Goal: Check status: Check status

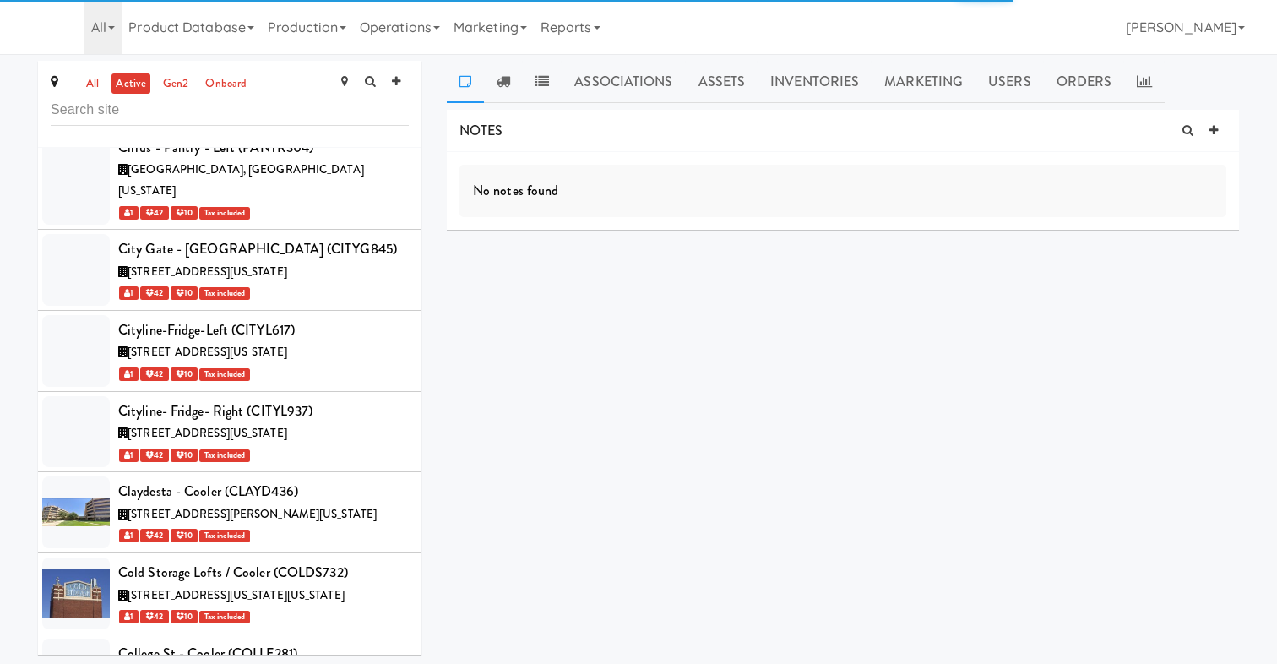
scroll to position [22581, 0]
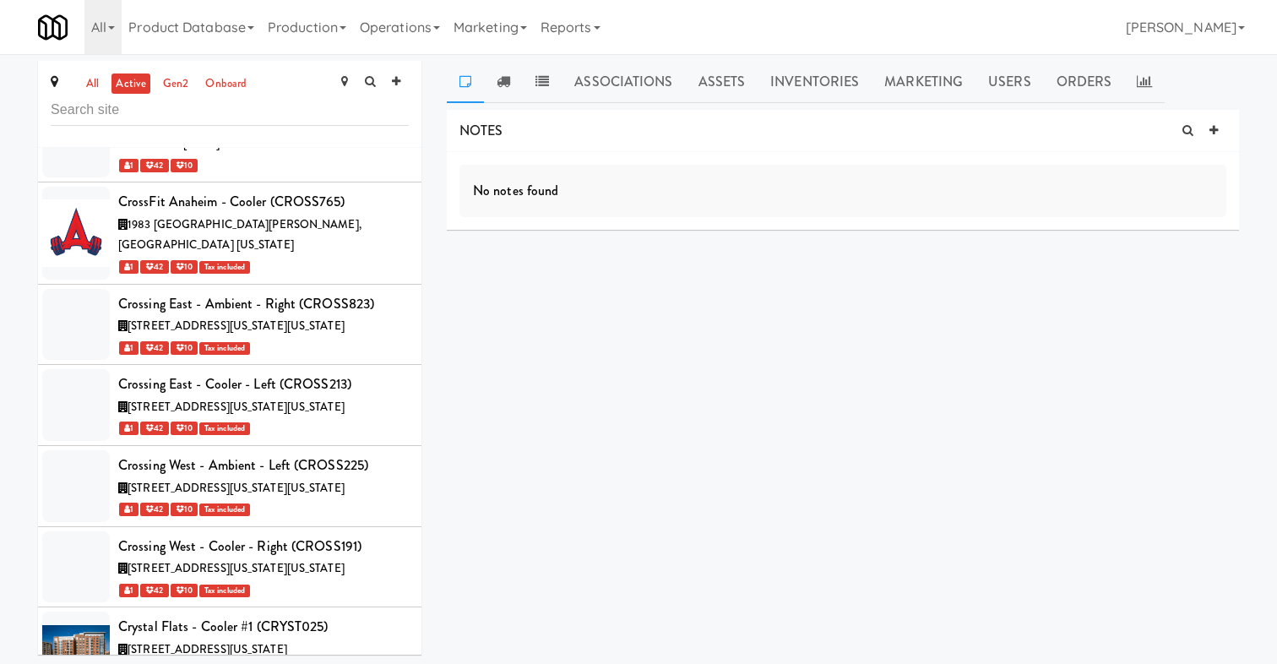
copy div "COMBO556"
click at [410, 19] on link "Operations" at bounding box center [400, 27] width 94 height 54
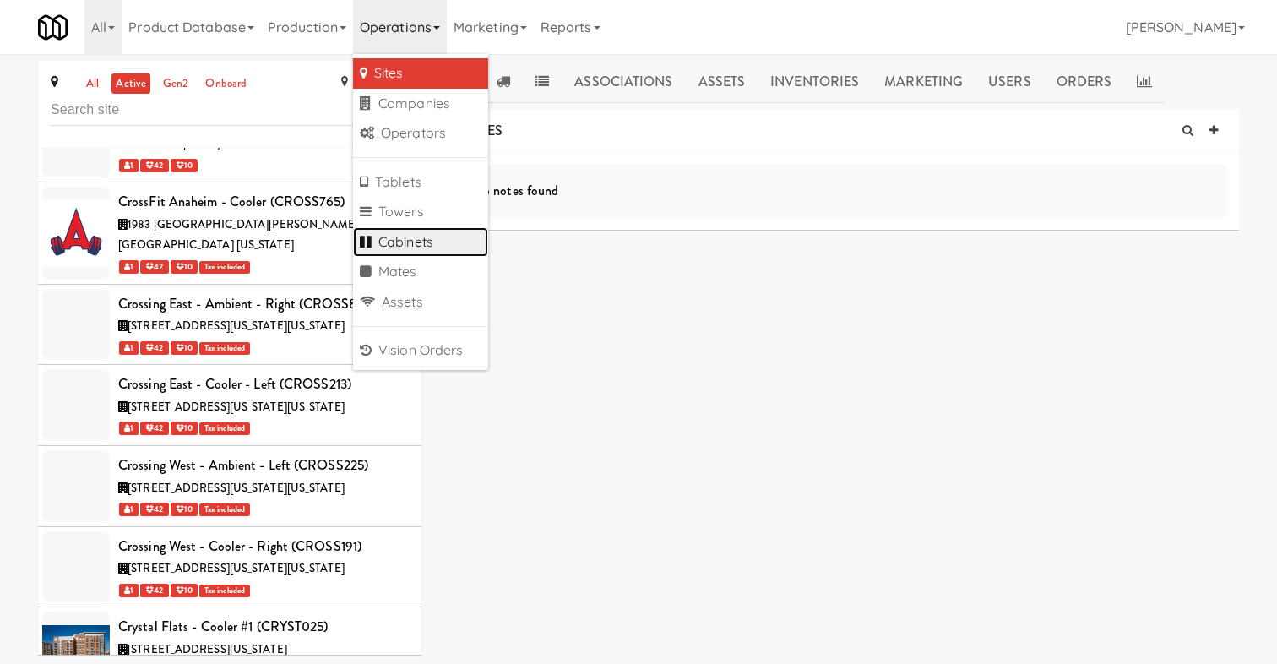
click at [426, 232] on link "Cabinets" at bounding box center [420, 242] width 135 height 30
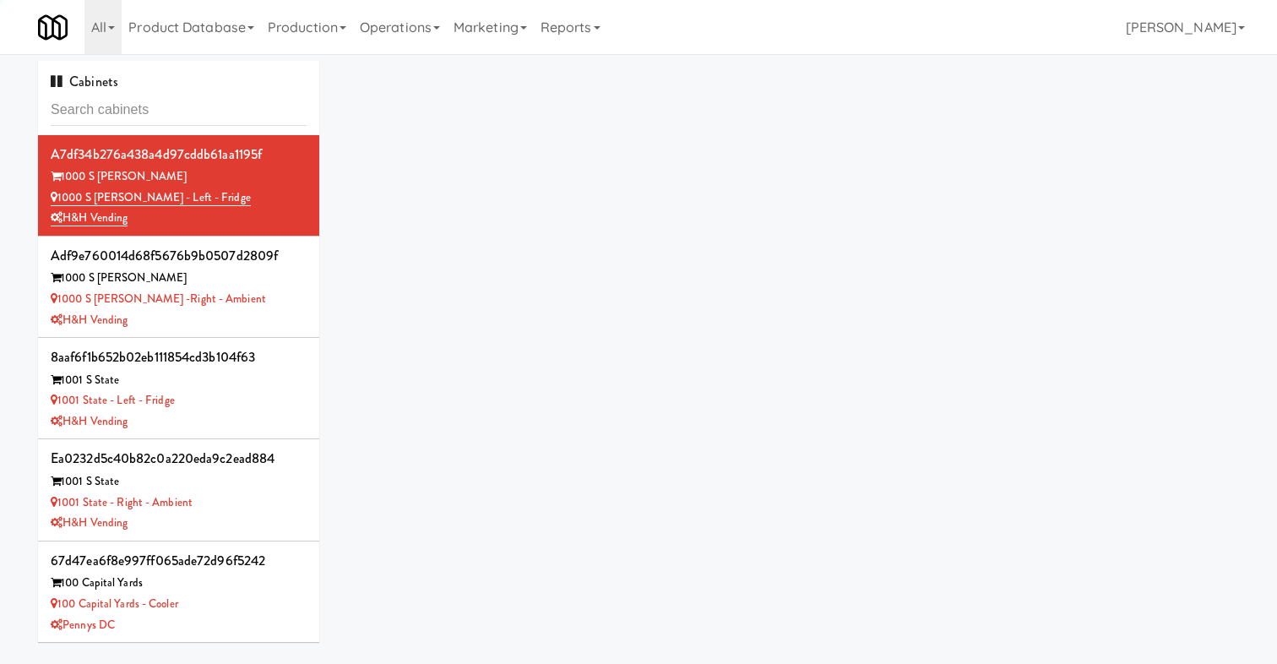
type input "COMBO556"
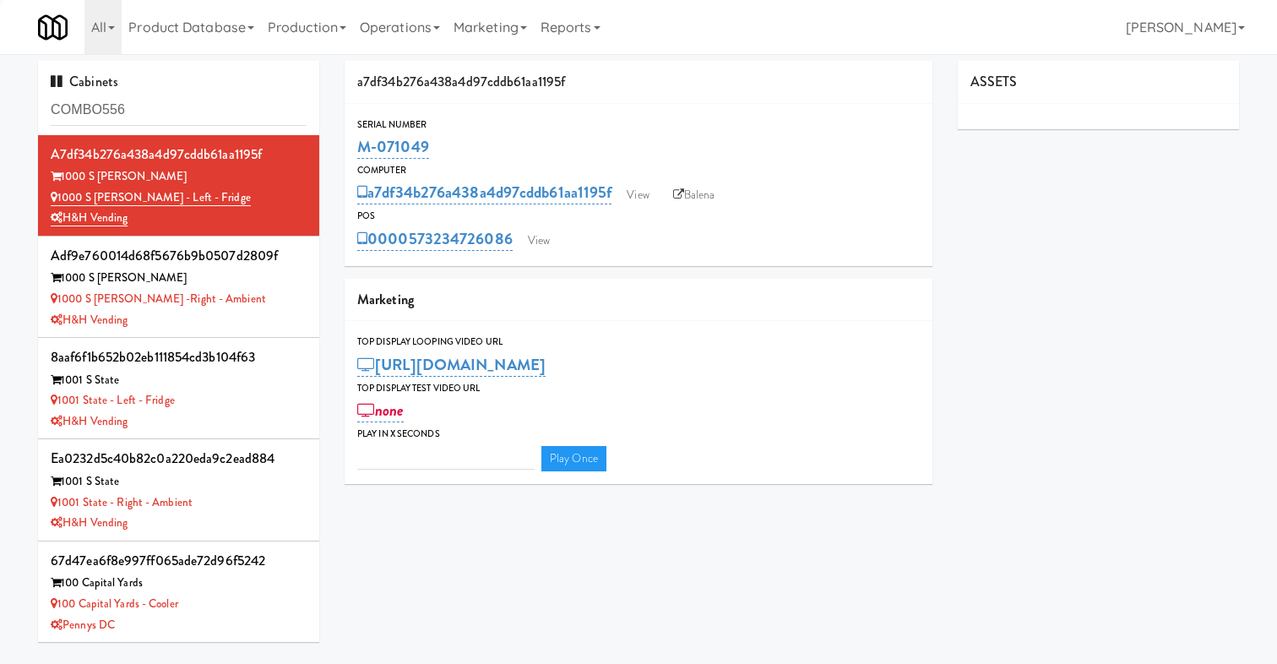
type input "3"
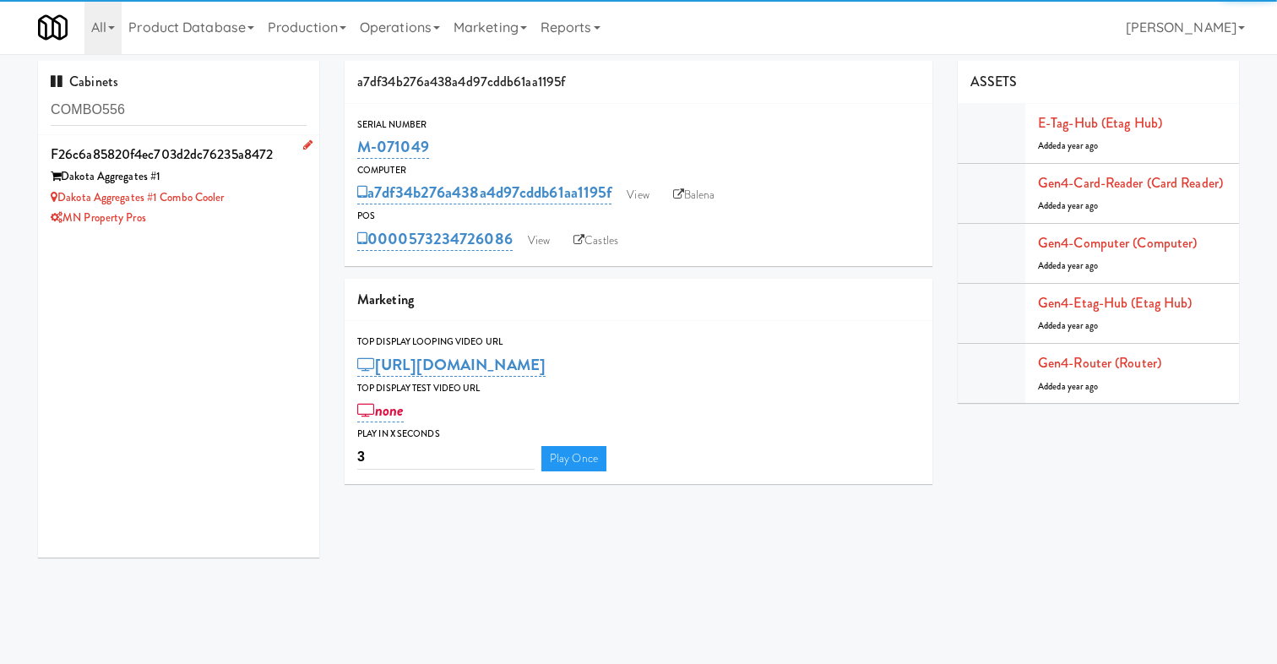
type input "COMBO556"
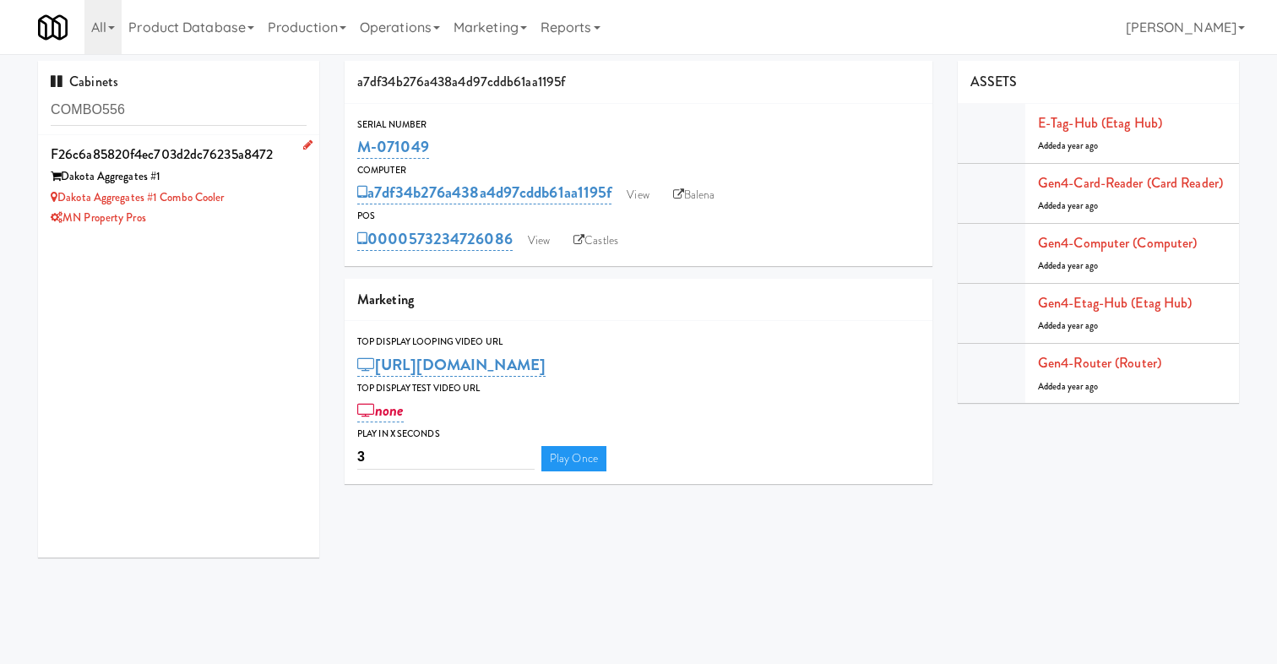
click at [251, 192] on div "Dakota Aggregates #1 Combo Cooler" at bounding box center [179, 197] width 256 height 21
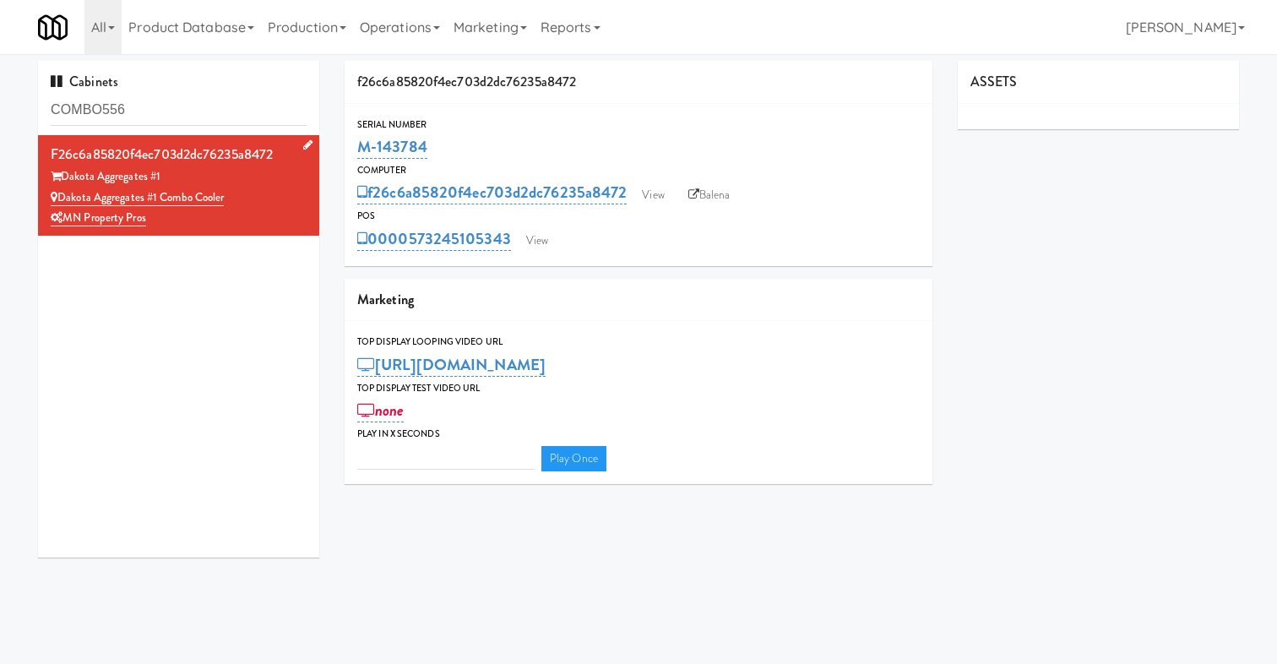
type input "3"
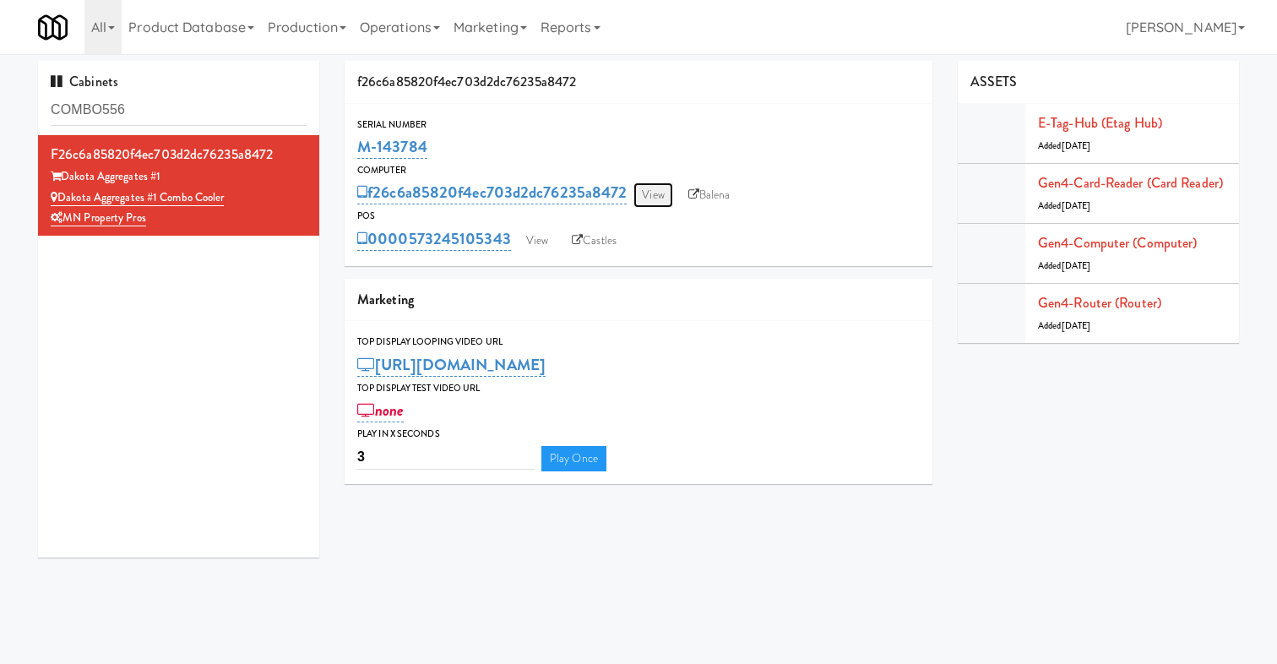
click at [665, 198] on link "View" at bounding box center [652, 194] width 39 height 25
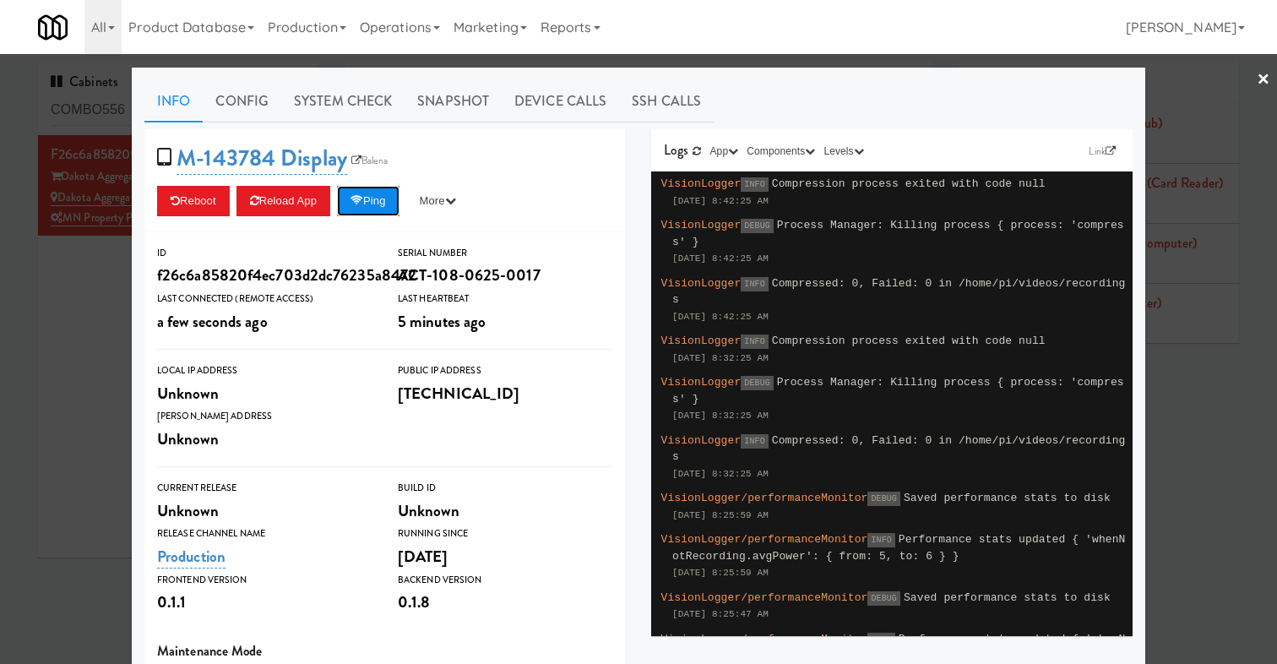
click at [363, 202] on icon at bounding box center [356, 200] width 13 height 11
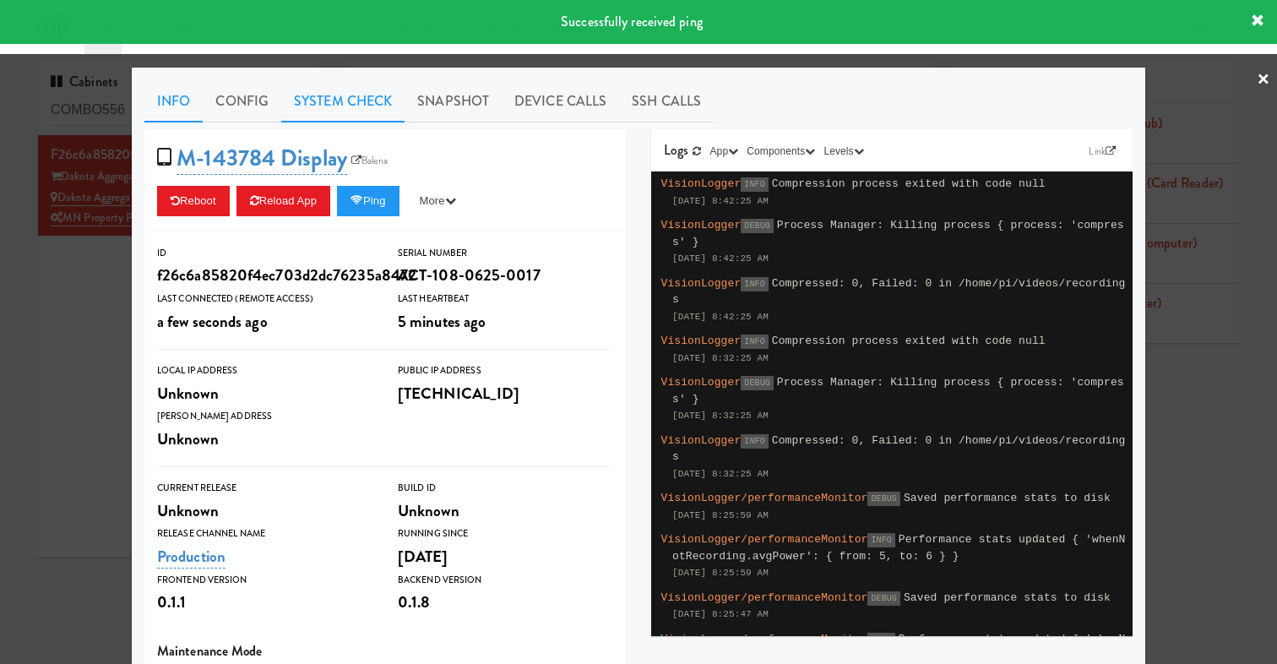
click at [349, 100] on link "System Check" at bounding box center [342, 101] width 123 height 42
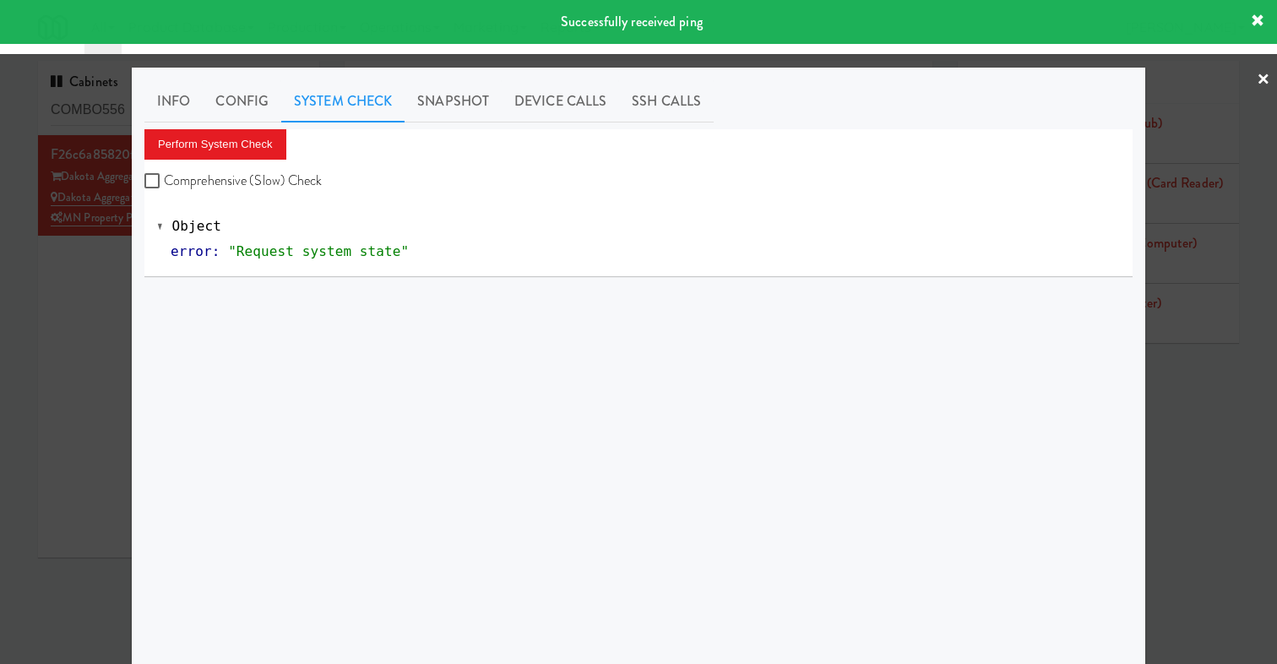
click at [121, 286] on div at bounding box center [638, 332] width 1277 height 664
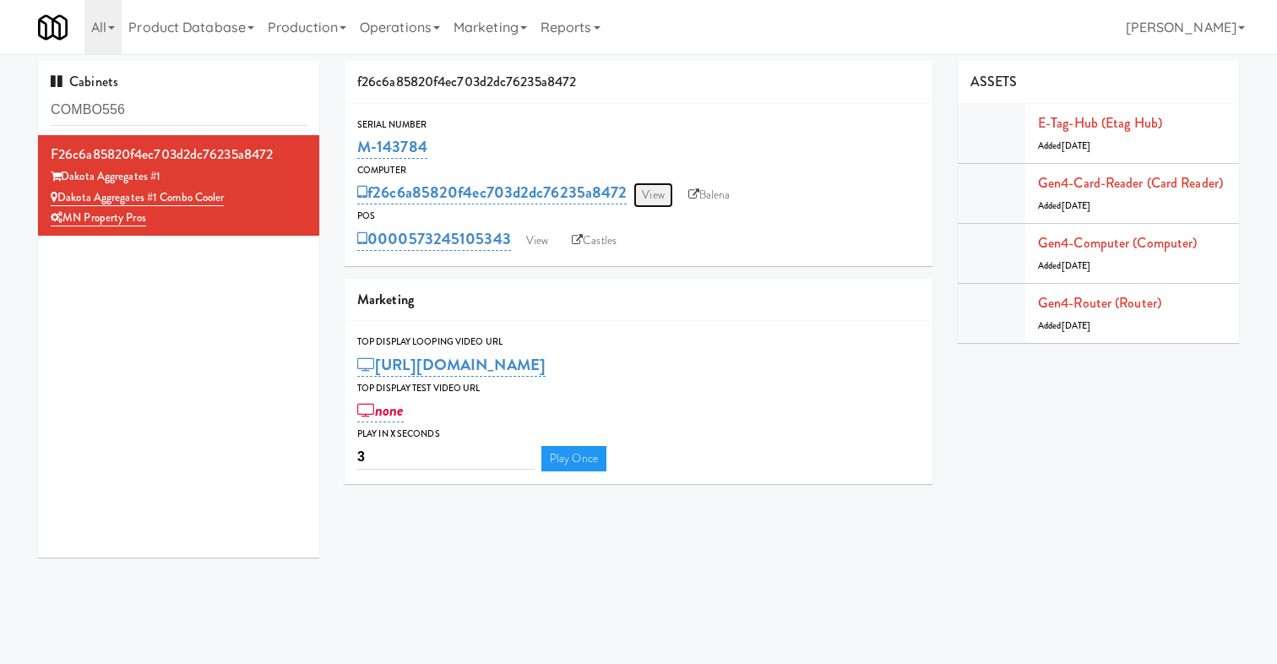
click at [667, 187] on link "View" at bounding box center [652, 194] width 39 height 25
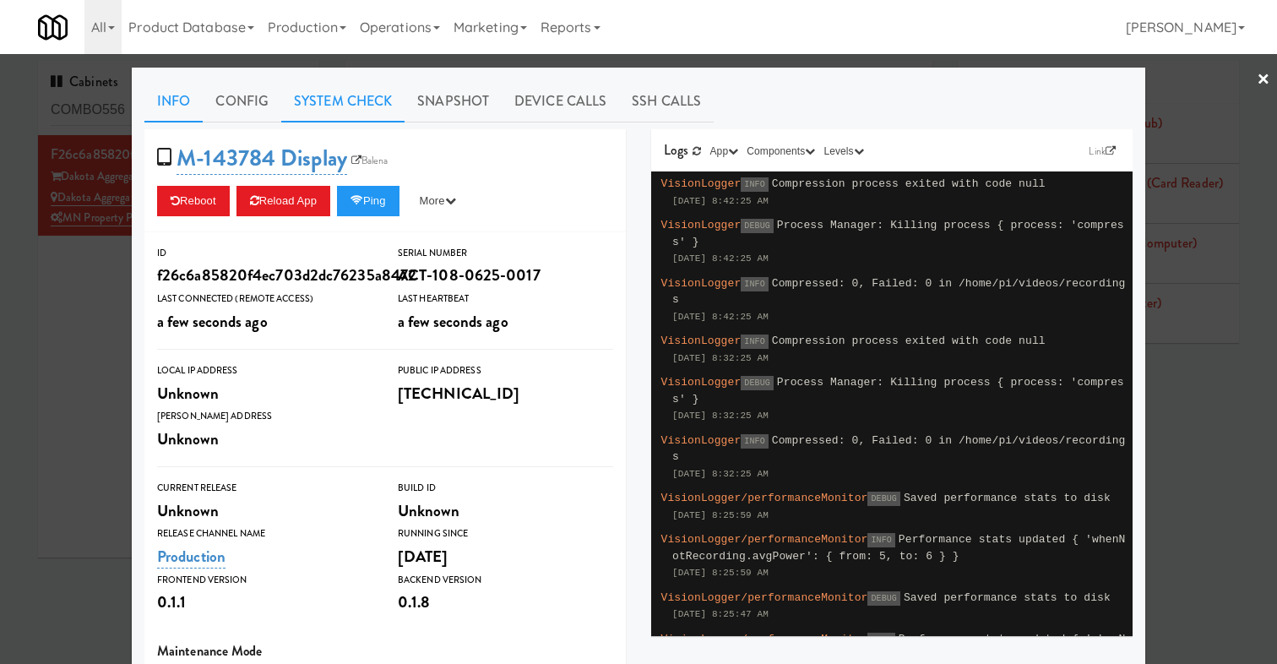
click at [374, 92] on link "System Check" at bounding box center [342, 101] width 123 height 42
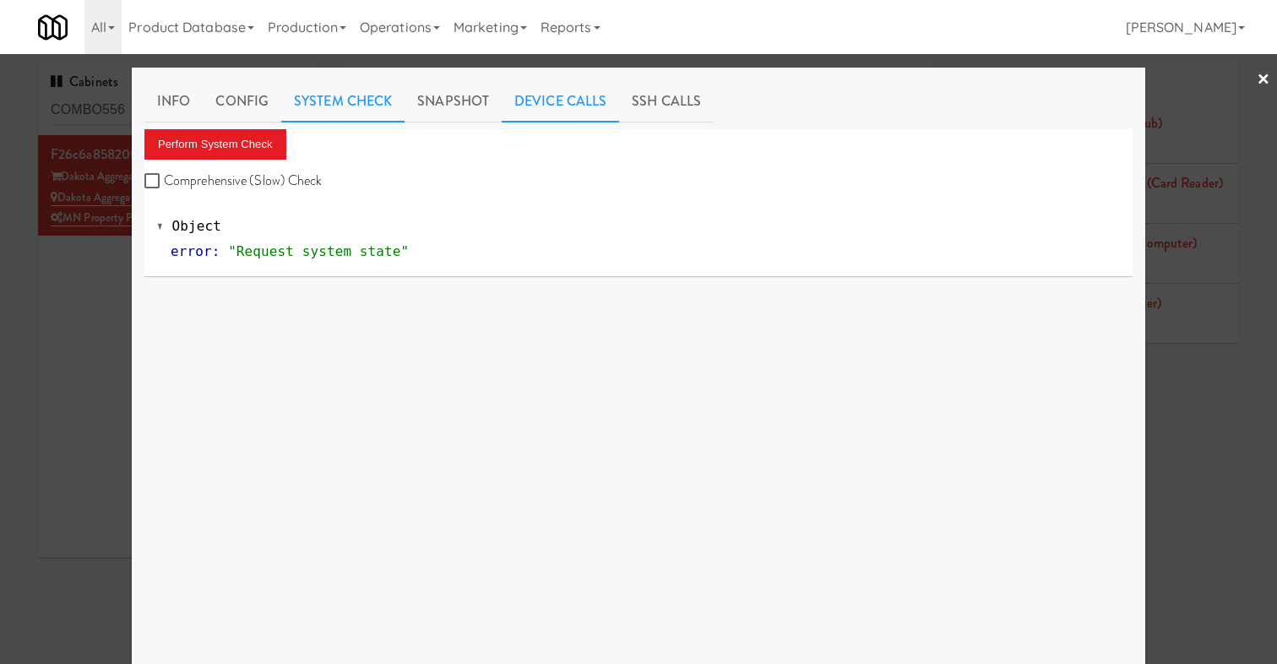
click at [584, 104] on link "Device Calls" at bounding box center [560, 101] width 117 height 42
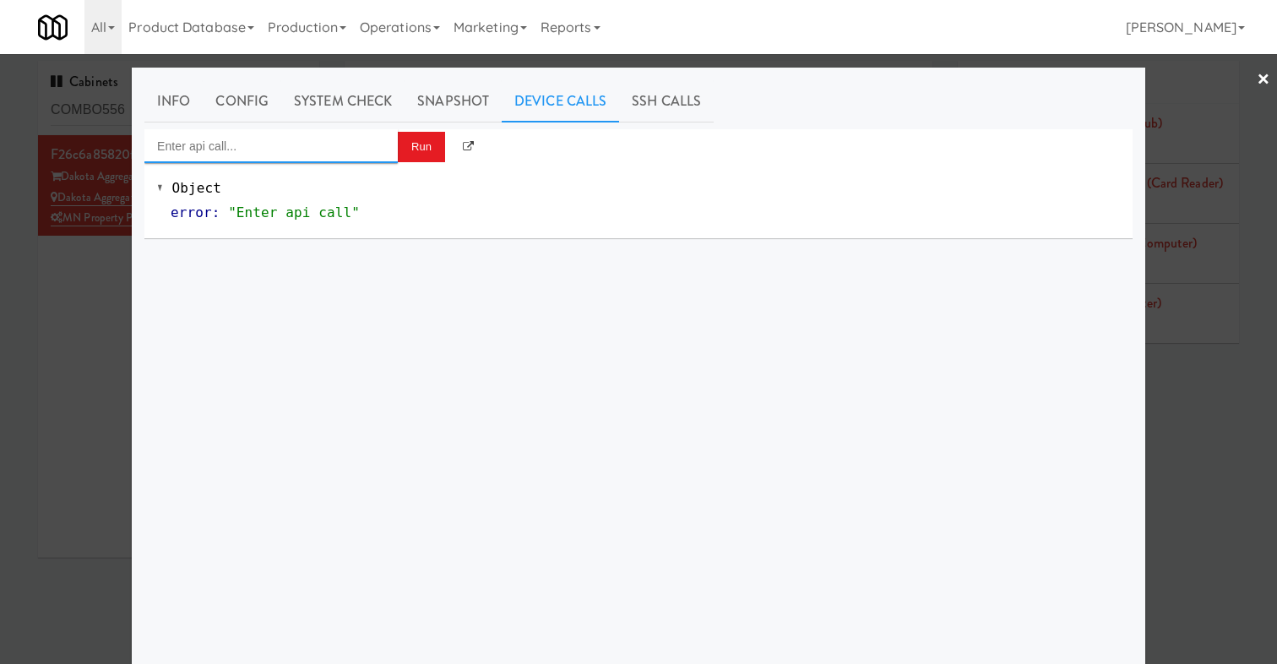
click at [303, 136] on input "Enter api call..." at bounding box center [270, 146] width 253 height 34
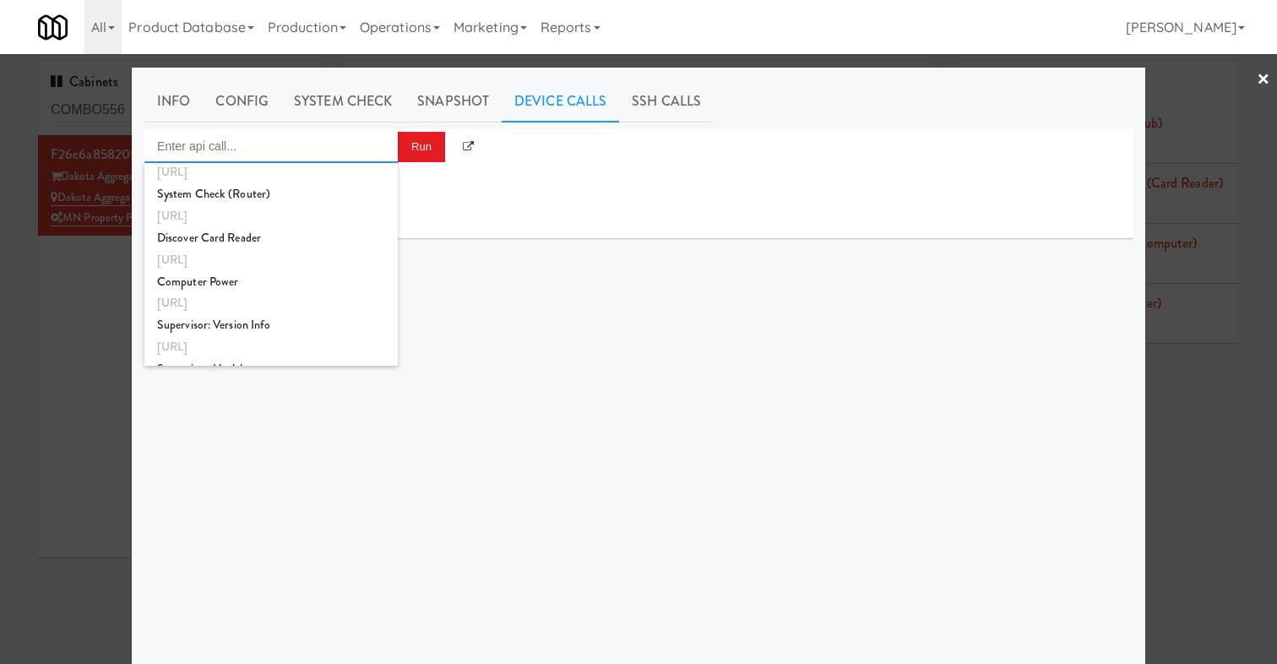
scroll to position [939, 0]
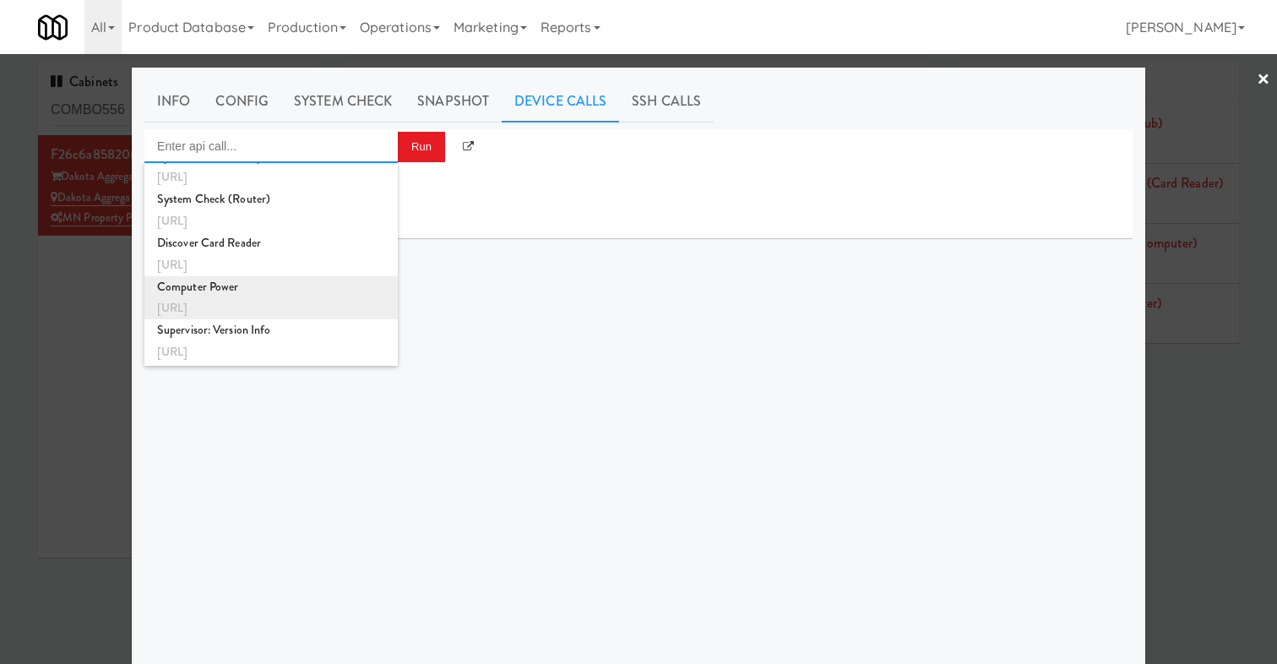
click at [315, 285] on div "Computer Power" at bounding box center [271, 287] width 228 height 22
type input "Computer Power"
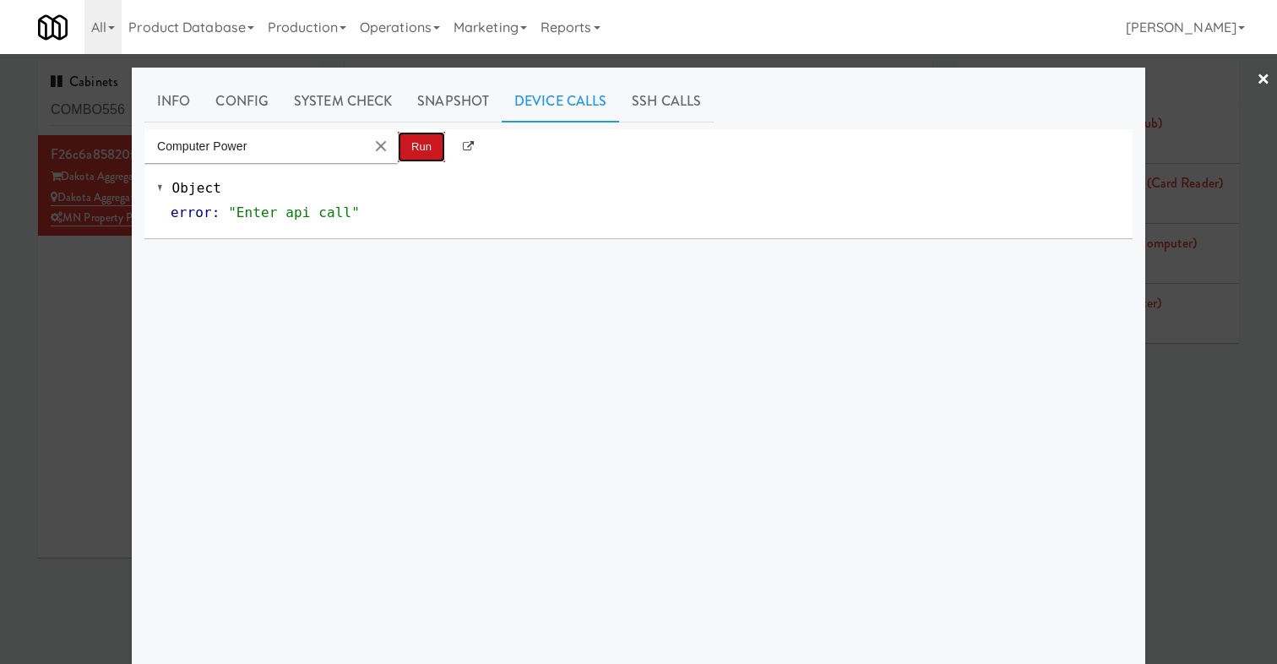
click at [409, 157] on button "Run" at bounding box center [421, 147] width 47 height 30
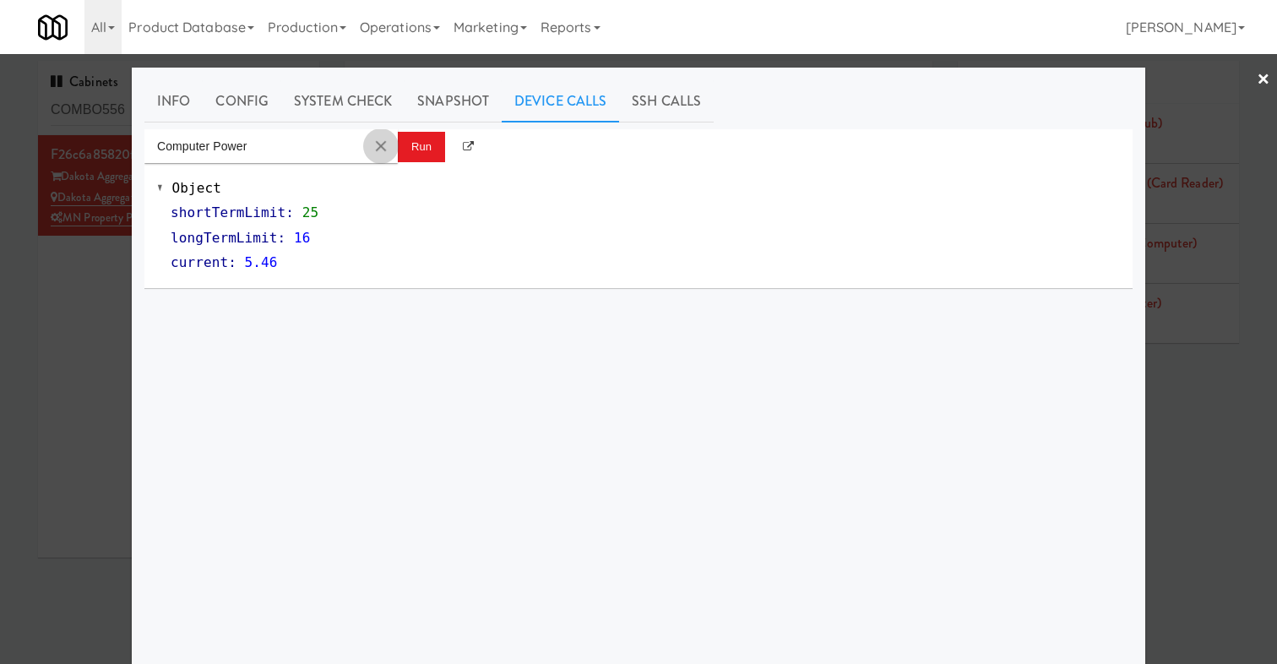
click at [380, 145] on button "Clear Input" at bounding box center [380, 145] width 25 height 25
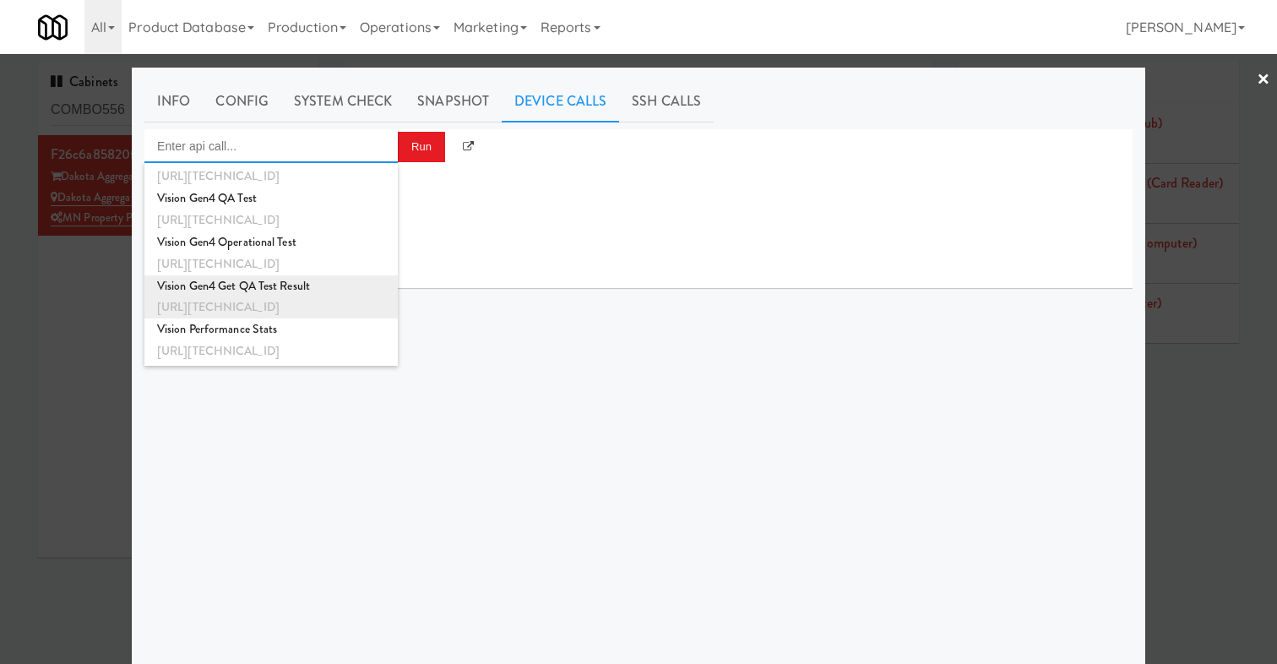
scroll to position [550, 0]
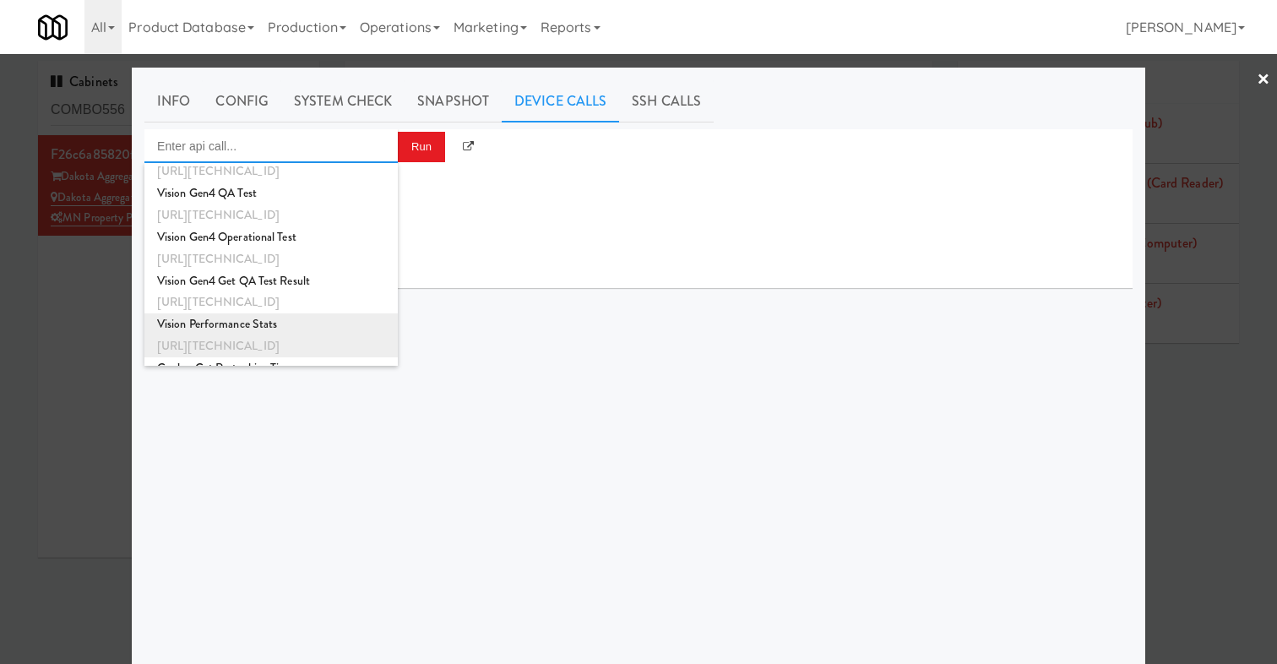
click at [327, 325] on div "Vision Performance Stats" at bounding box center [271, 324] width 228 height 22
type input "Vision Performance Stats"
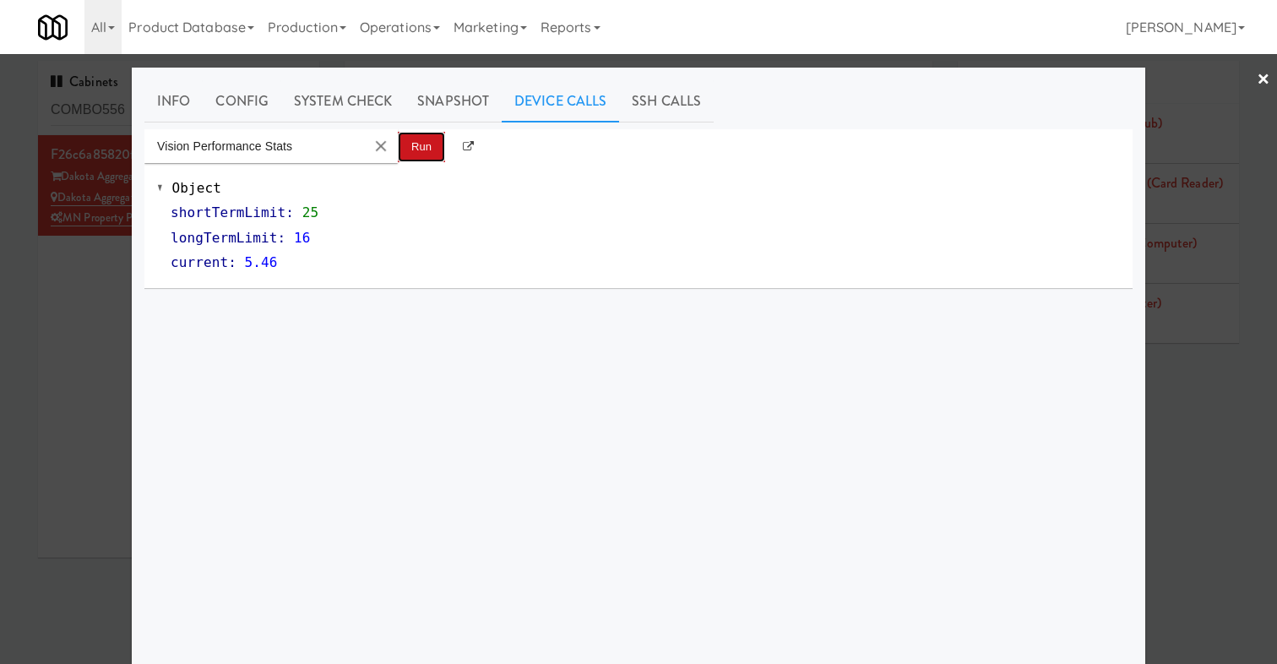
click at [415, 149] on button "Run" at bounding box center [421, 147] width 47 height 30
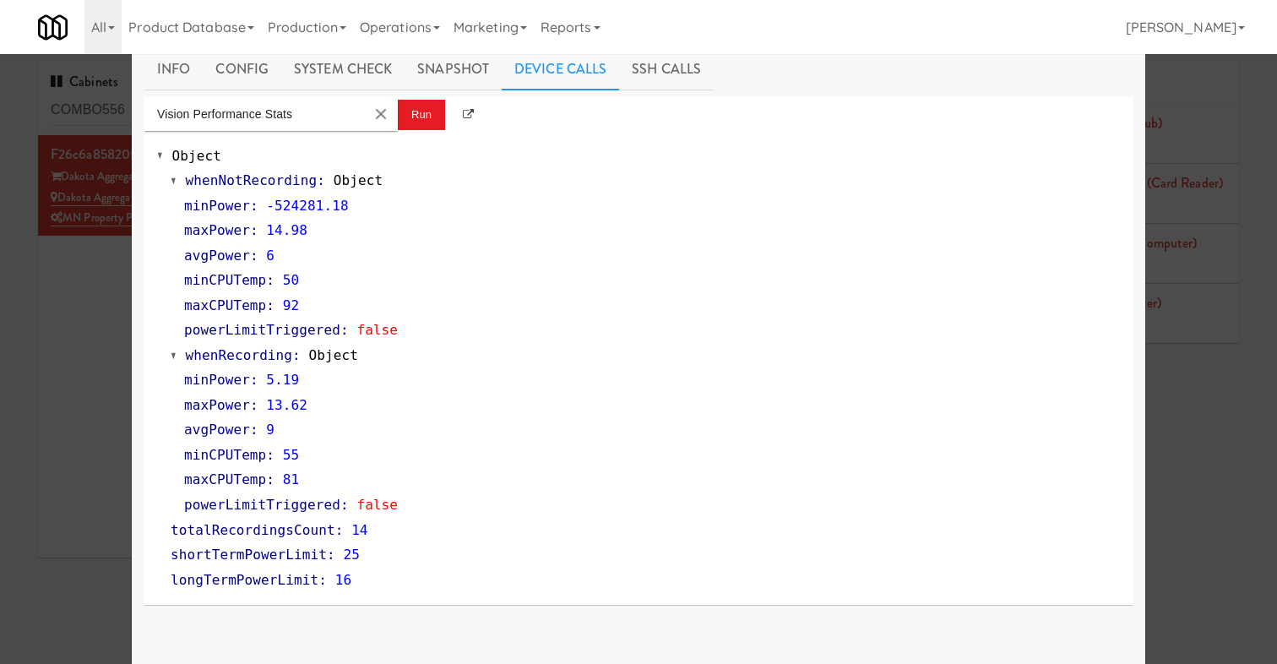
scroll to position [57, 0]
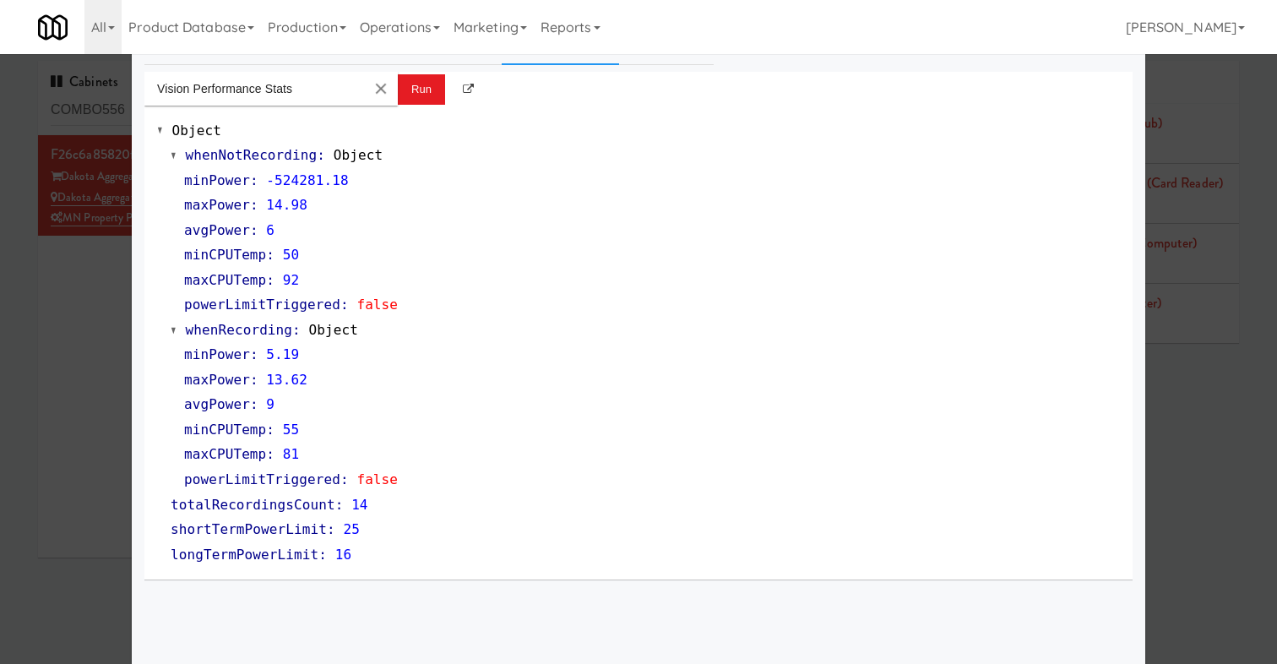
click at [117, 360] on div at bounding box center [638, 332] width 1277 height 664
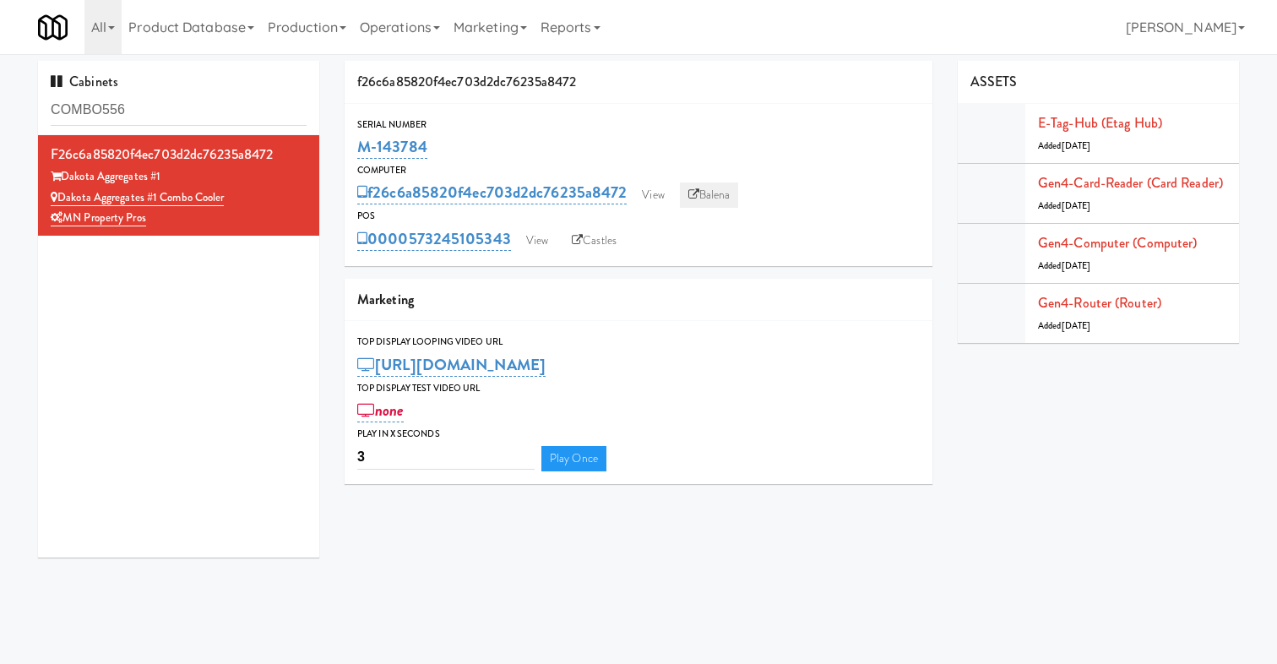
click at [714, 195] on link "Balena" at bounding box center [709, 194] width 59 height 25
click at [664, 198] on link "View" at bounding box center [652, 194] width 39 height 25
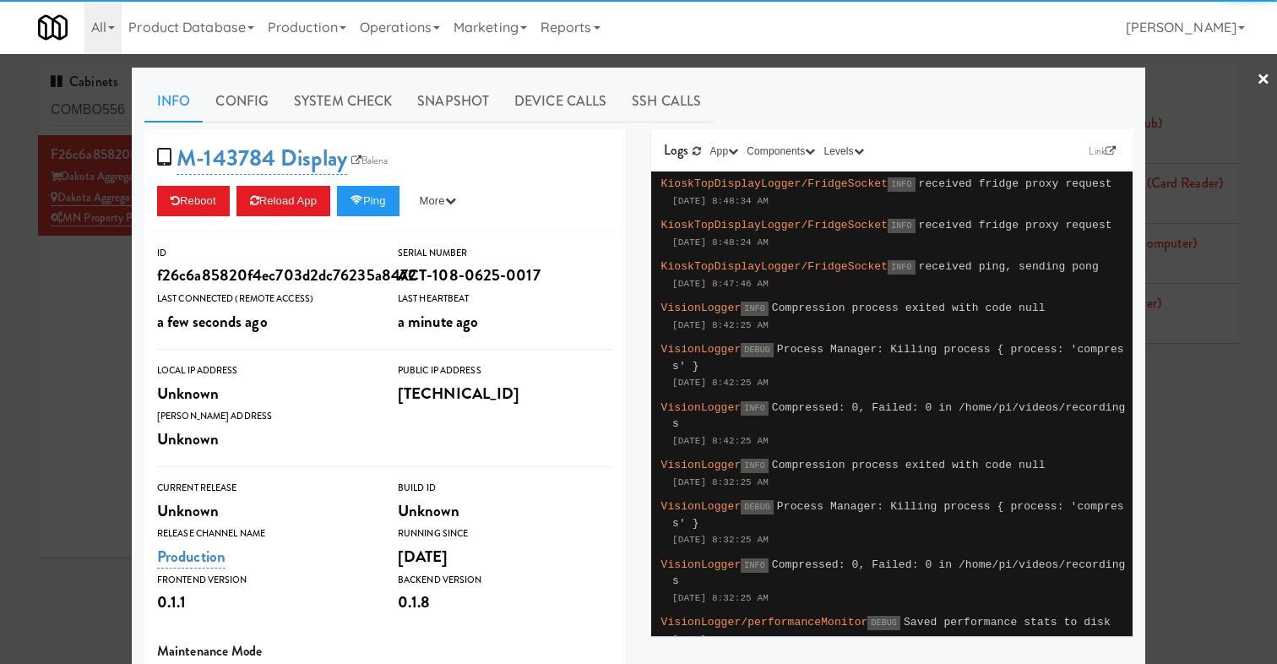
scroll to position [256, 0]
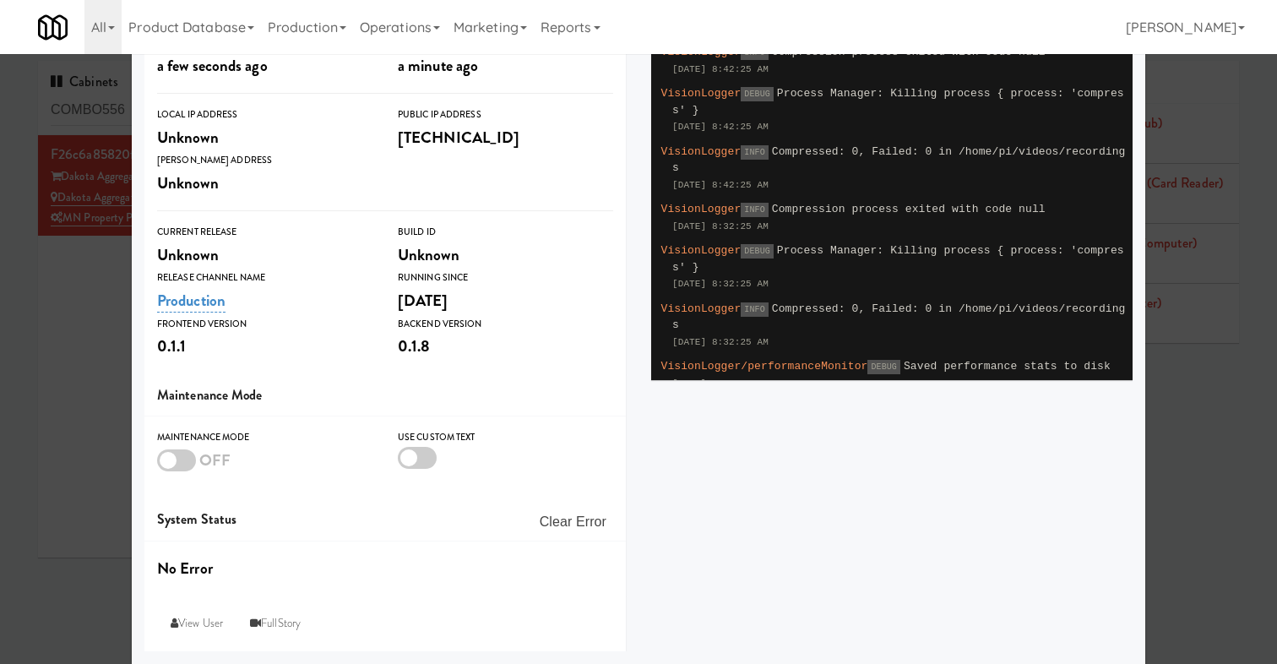
click at [75, 339] on div at bounding box center [638, 332] width 1277 height 664
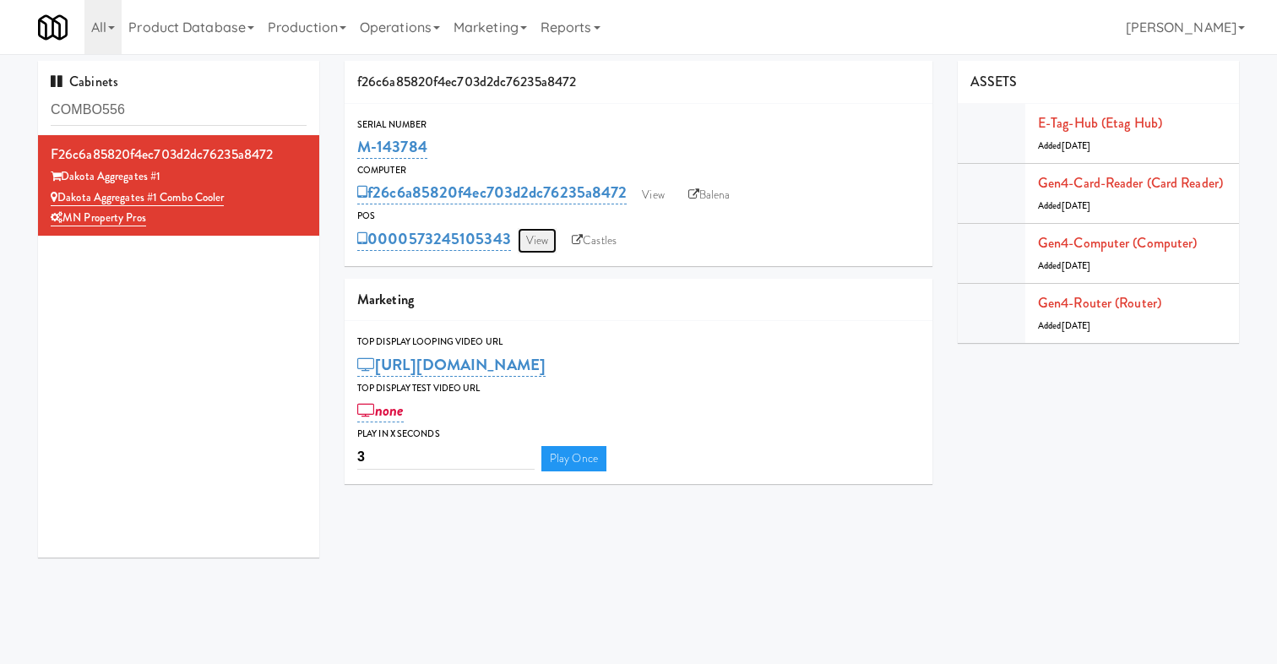
click at [530, 242] on link "View" at bounding box center [537, 240] width 39 height 25
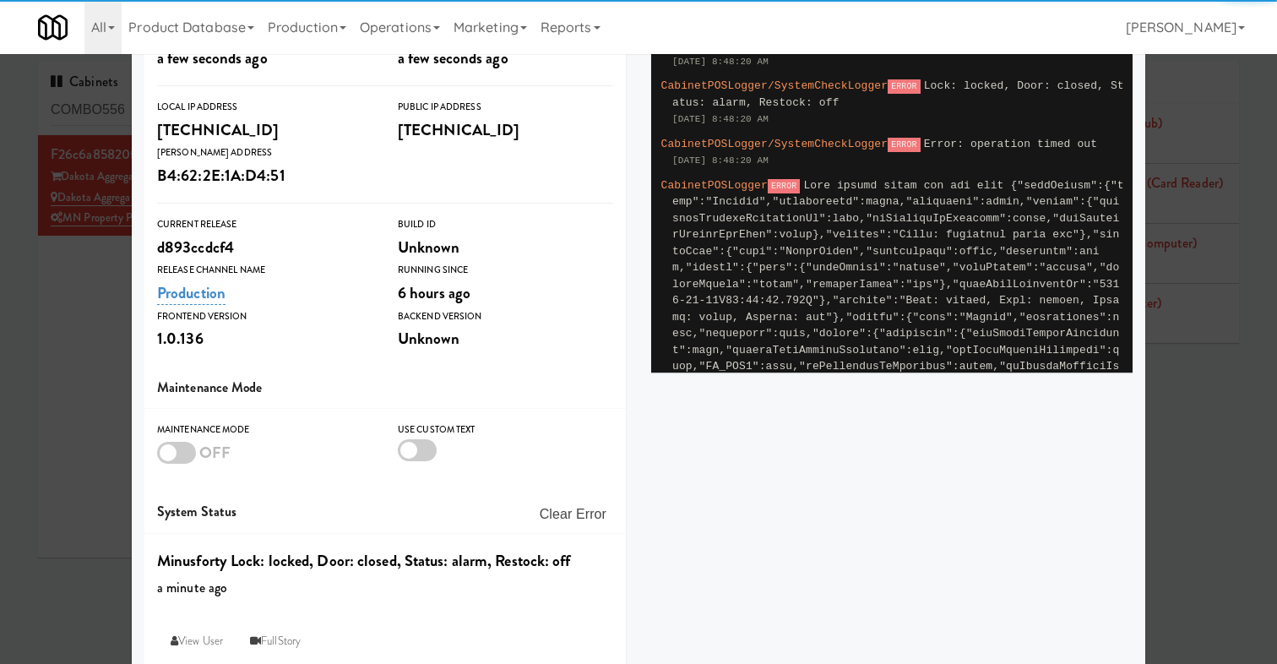
scroll to position [280, 0]
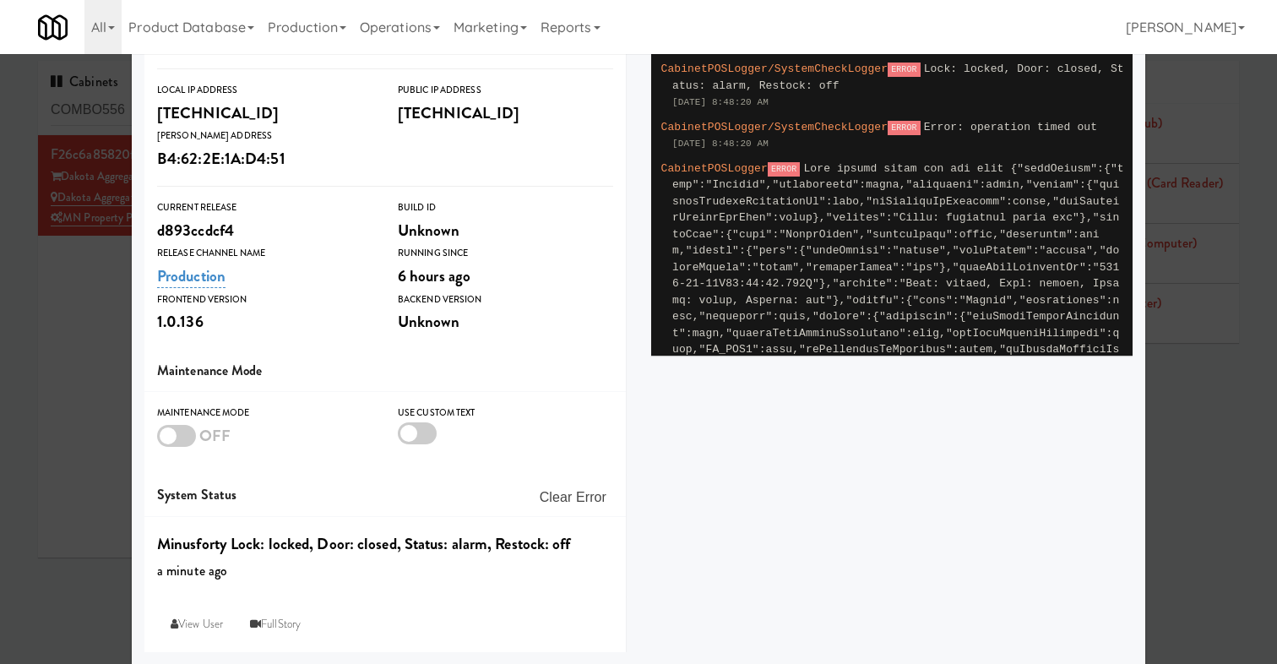
click at [101, 377] on div at bounding box center [638, 332] width 1277 height 664
